Goal: Communication & Community: Answer question/provide support

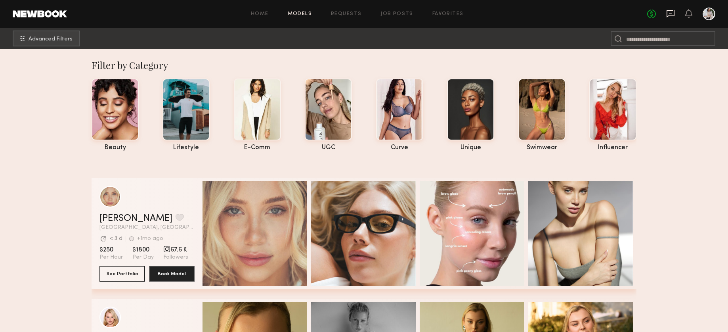
click at [672, 11] on icon at bounding box center [670, 13] width 9 height 9
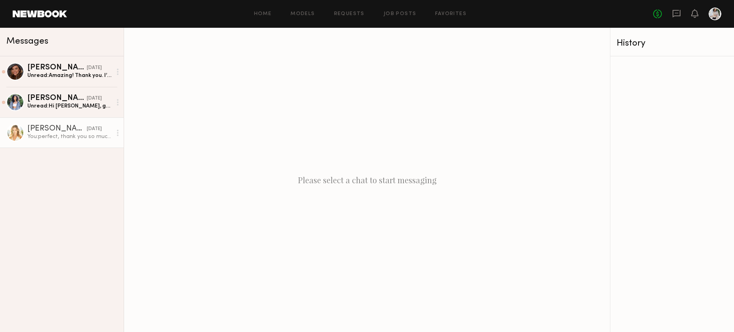
click at [56, 134] on div "You: perfect, thank you so much! I've also attached our talent release form. Pl…" at bounding box center [69, 137] width 84 height 8
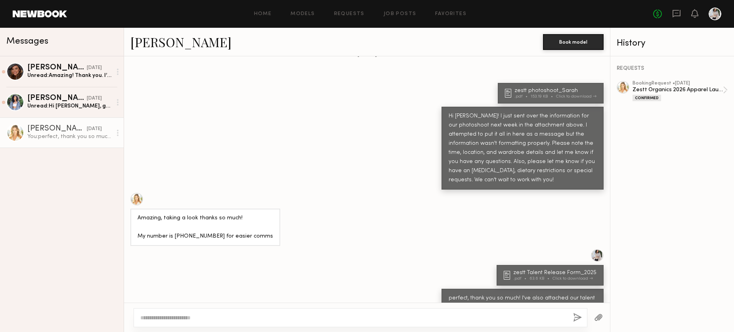
scroll to position [1057, 0]
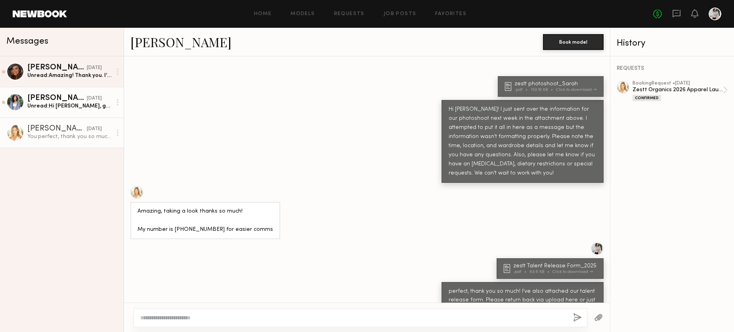
click at [69, 105] on div "Unread: Hi [PERSON_NAME], got all the info :) All good on the nude under garmen…" at bounding box center [69, 106] width 84 height 8
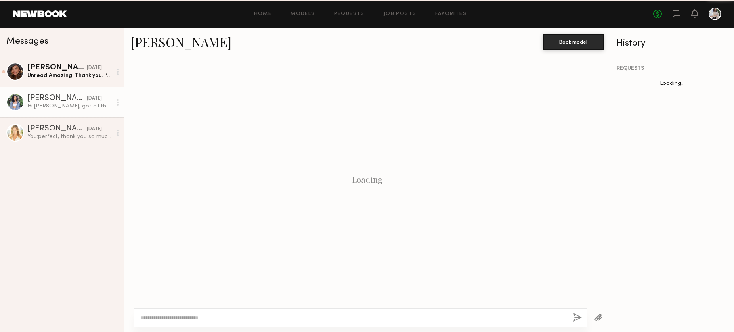
scroll to position [1000, 0]
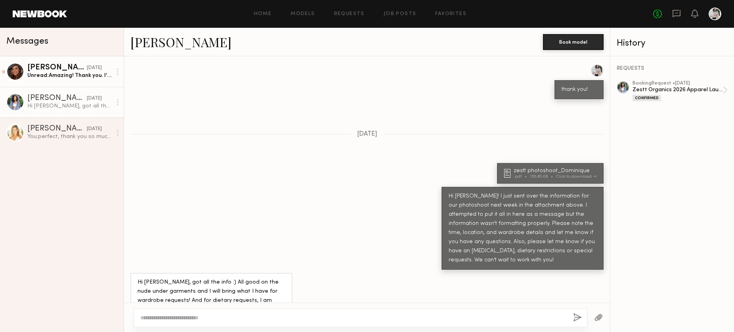
click at [76, 78] on div "Unread: Amazing! Thank you. I’ll bring my own lunch probably. I’m [MEDICAL_DATA…" at bounding box center [69, 76] width 84 height 8
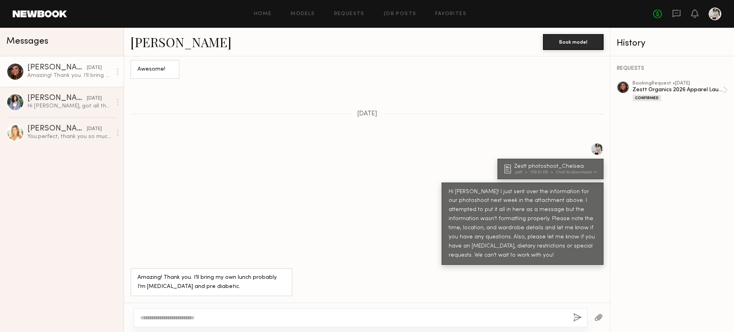
scroll to position [320, 0]
click at [55, 104] on div "Hi [PERSON_NAME], got all the info :) All good on the nude under garments and I…" at bounding box center [69, 106] width 84 height 8
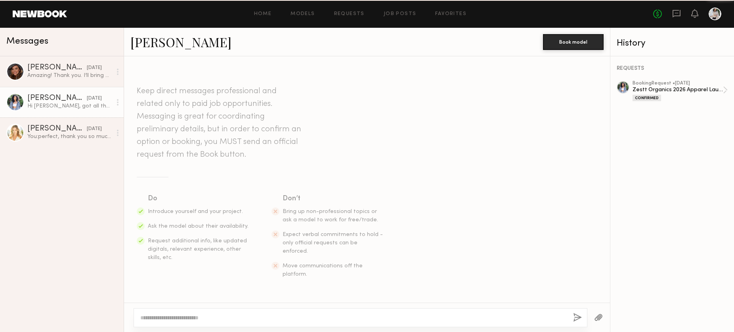
scroll to position [1000, 0]
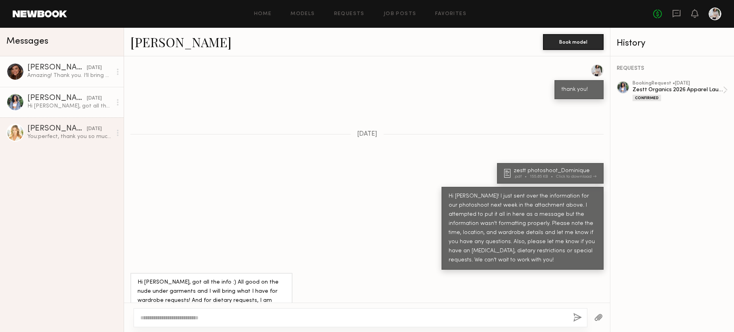
click at [76, 73] on div "Amazing! Thank you. I’ll bring my own lunch probably. I’m [MEDICAL_DATA] and pr…" at bounding box center [69, 76] width 84 height 8
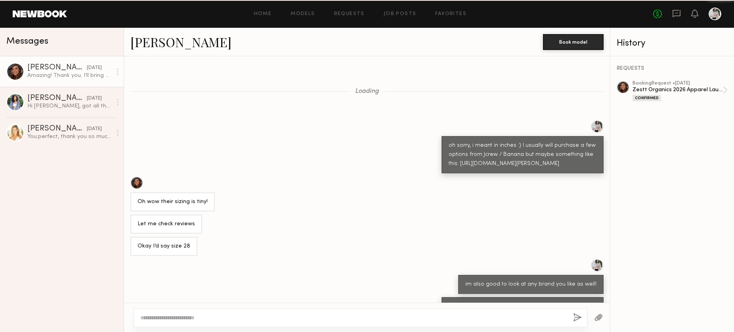
scroll to position [320, 0]
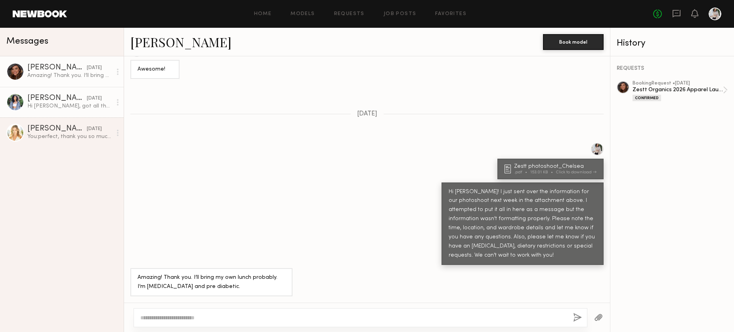
click at [69, 107] on div "Hi [PERSON_NAME], got all the info :) All good on the nude under garments and I…" at bounding box center [69, 106] width 84 height 8
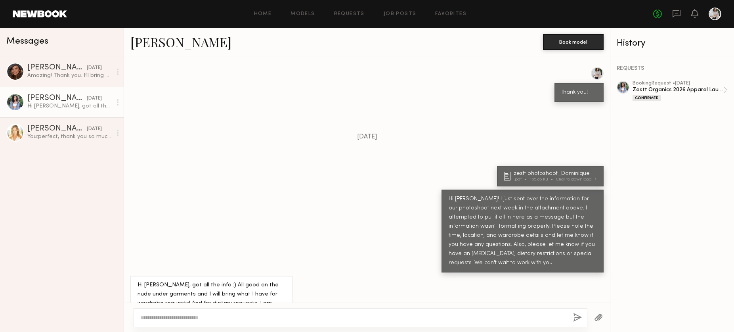
scroll to position [1000, 0]
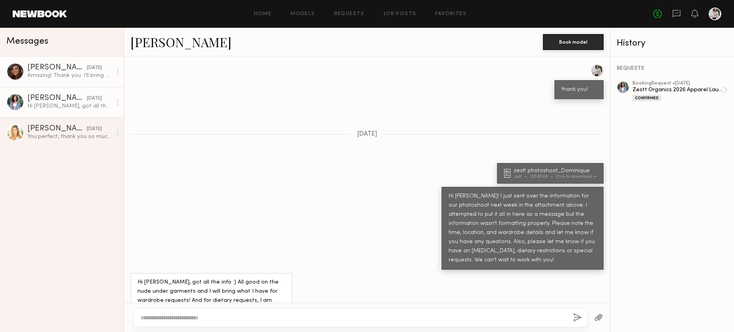
click at [96, 69] on div "[DATE]" at bounding box center [94, 68] width 15 height 8
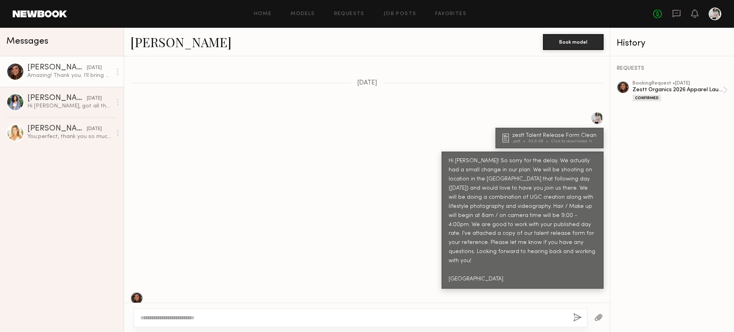
scroll to position [88, 0]
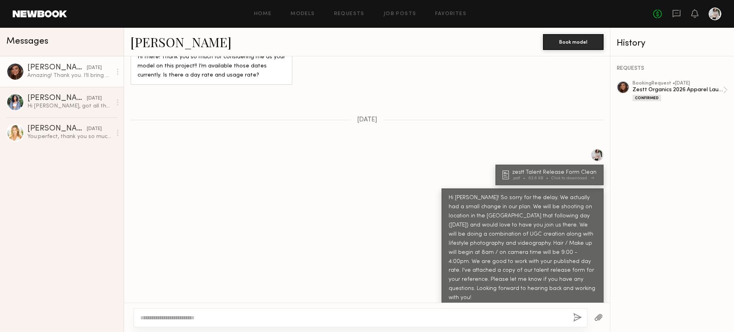
click at [530, 170] on div "zestt Talent Release Form Clean" at bounding box center [555, 173] width 87 height 6
